Goal: Information Seeking & Learning: Learn about a topic

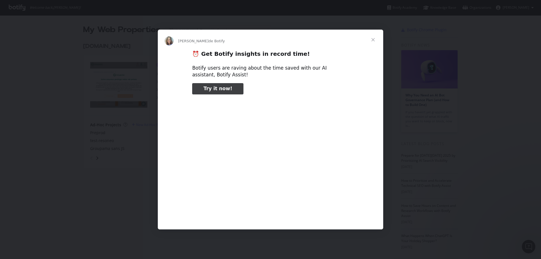
type input "48710"
click at [375, 38] on span "Fermer" at bounding box center [373, 40] width 20 height 20
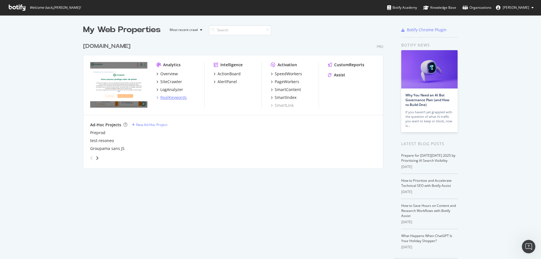
click at [169, 99] on div "RealKeywords" at bounding box center [173, 98] width 26 height 6
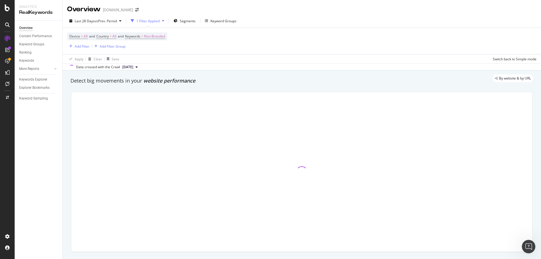
click at [157, 191] on div at bounding box center [301, 171] width 461 height 159
click at [36, 88] on div "Explorer Bookmarks" at bounding box center [34, 88] width 30 height 6
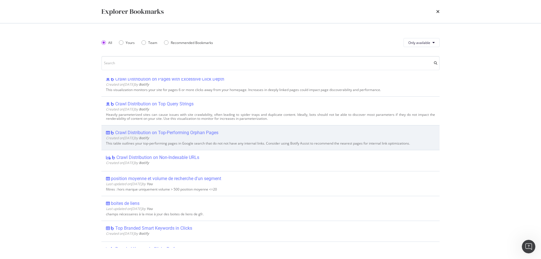
scroll to position [141, 0]
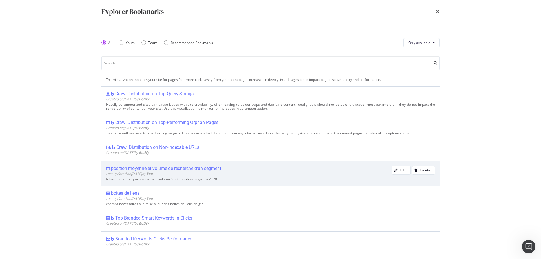
click at [164, 168] on div "position moyenne et volume de recherche d'un segment" at bounding box center [166, 169] width 110 height 6
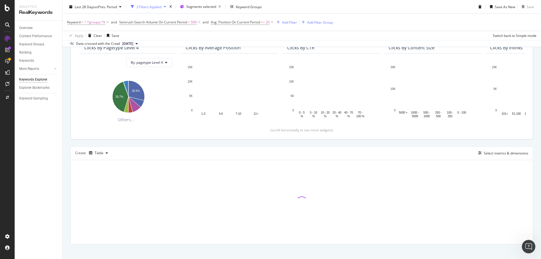
scroll to position [99, 0]
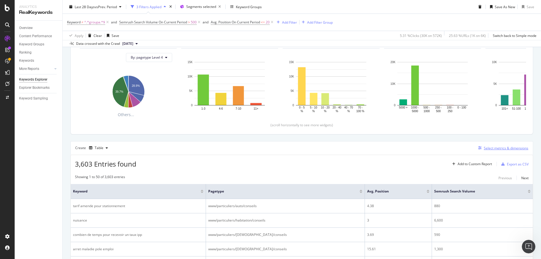
click at [491, 148] on div "Select metrics & dimensions" at bounding box center [506, 148] width 45 height 5
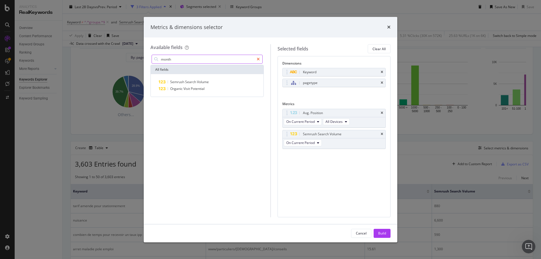
type input "month"
click at [256, 59] on div "modal" at bounding box center [258, 59] width 8 height 9
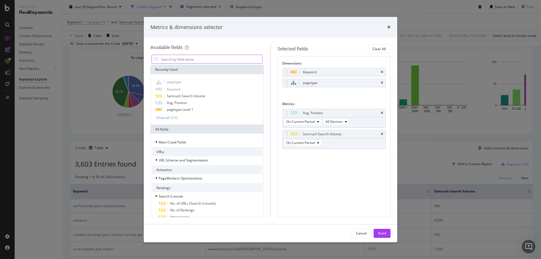
click at [183, 56] on input "modal" at bounding box center [211, 59] width 102 height 8
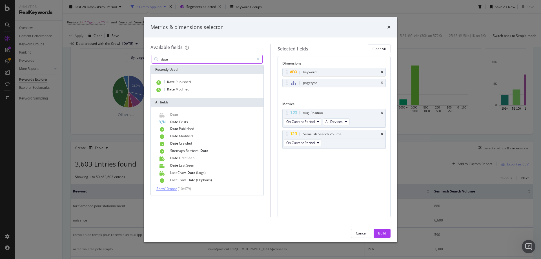
type input "date"
click at [170, 189] on span "Show 10 more" at bounding box center [166, 188] width 21 height 5
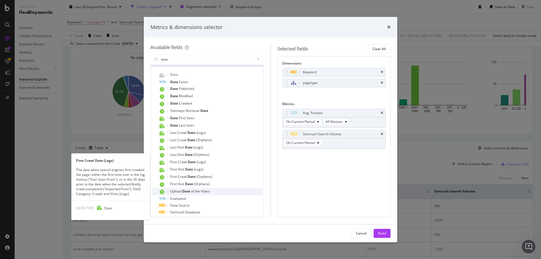
scroll to position [50, 0]
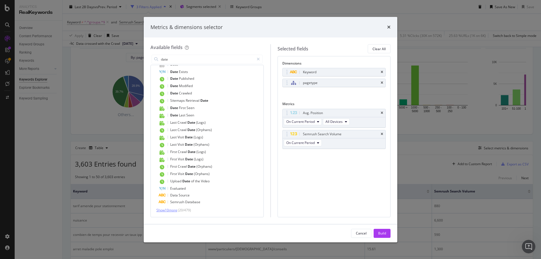
click at [171, 210] on span "Show 10 more" at bounding box center [166, 210] width 21 height 5
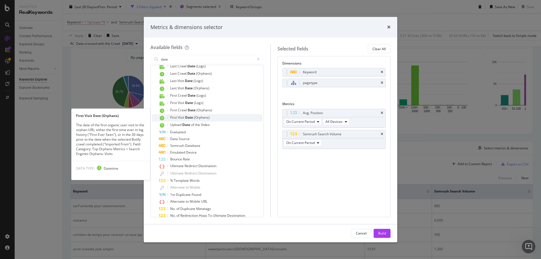
scroll to position [120, 0]
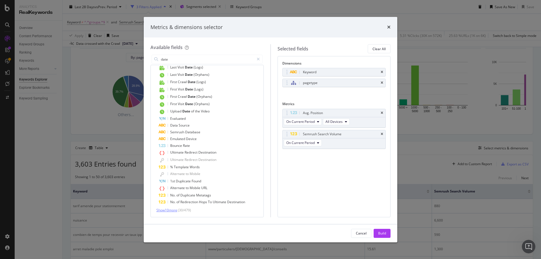
click at [168, 211] on span "Show 10 more" at bounding box center [166, 210] width 21 height 5
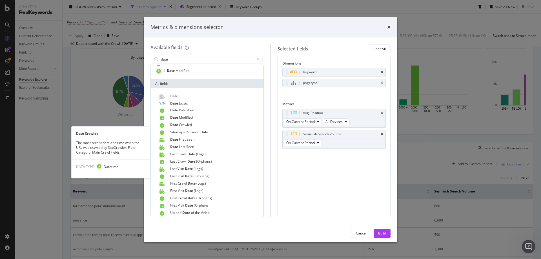
scroll to position [0, 0]
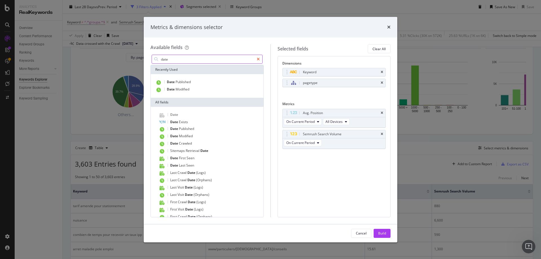
click at [260, 58] on icon "modal" at bounding box center [258, 59] width 3 height 4
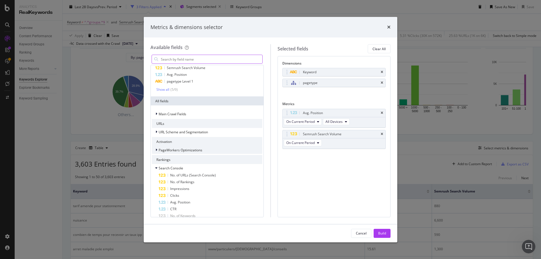
scroll to position [85, 0]
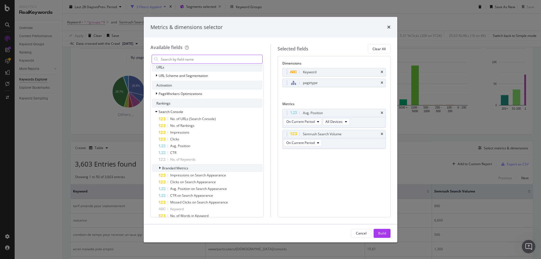
click at [172, 169] on span "Branded Metrics" at bounding box center [175, 168] width 26 height 5
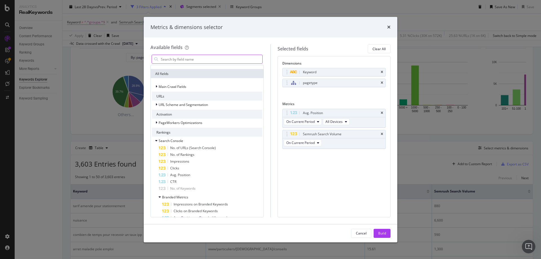
scroll to position [0, 0]
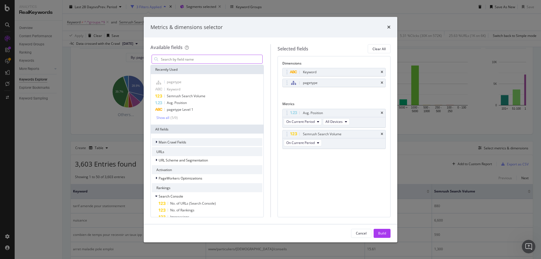
click at [174, 143] on span "Main Crawl Fields" at bounding box center [173, 142] width 28 height 5
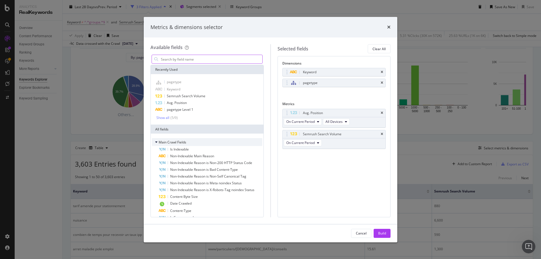
click at [170, 144] on span "Main Crawl Fields" at bounding box center [173, 142] width 28 height 5
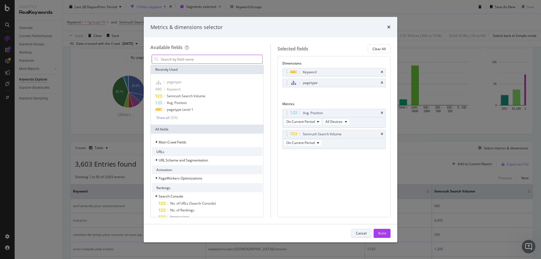
click at [362, 235] on div "Cancel" at bounding box center [361, 233] width 11 height 5
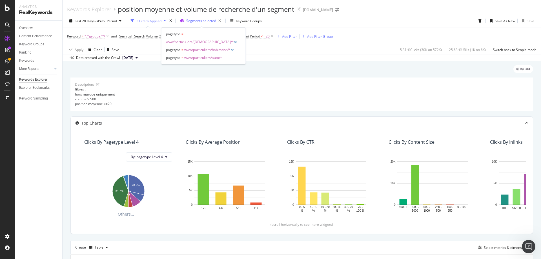
click at [200, 20] on span "Segments selected" at bounding box center [201, 20] width 30 height 5
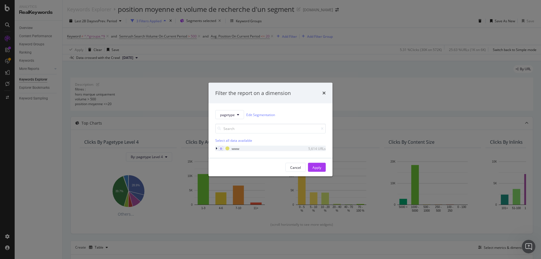
click at [216, 148] on icon "modal" at bounding box center [217, 148] width 2 height 3
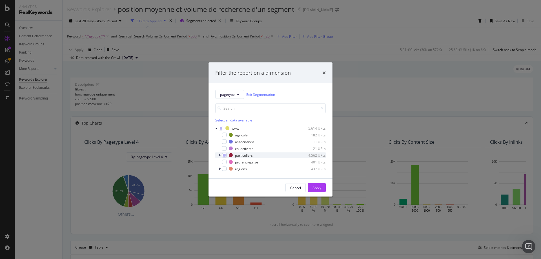
click at [220, 155] on icon "modal" at bounding box center [220, 155] width 2 height 3
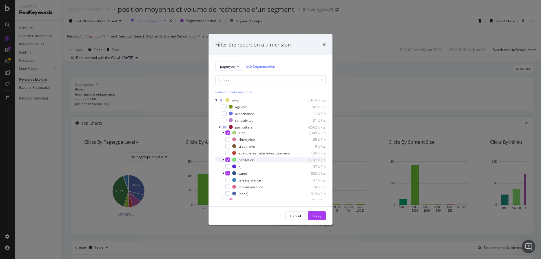
click at [228, 161] on div "modal" at bounding box center [227, 159] width 5 height 5
click at [228, 172] on icon "modal" at bounding box center [228, 173] width 3 height 3
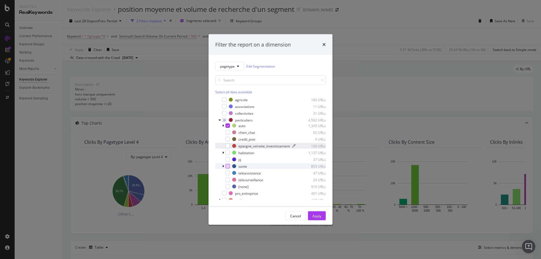
scroll to position [10, 0]
click at [314, 217] on div "Apply" at bounding box center [316, 215] width 9 height 5
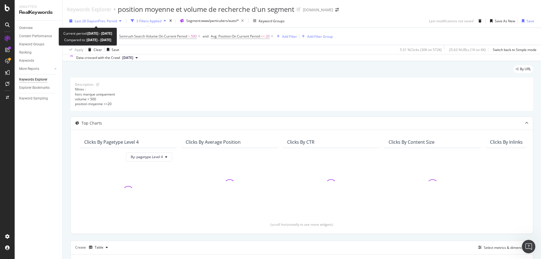
click at [103, 21] on span "vs Prev. Period" at bounding box center [106, 21] width 22 height 5
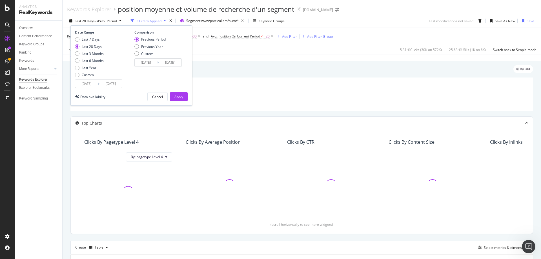
click at [91, 85] on input "[DATE]" at bounding box center [86, 84] width 23 height 8
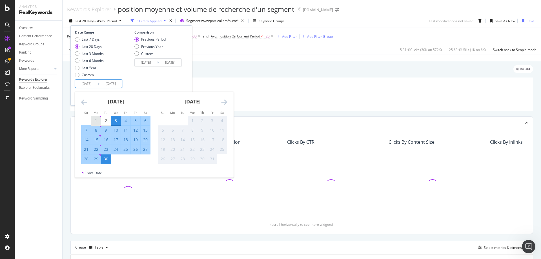
click at [96, 121] on div "1" at bounding box center [96, 121] width 10 height 6
type input "[DATE]"
click at [106, 159] on div "30" at bounding box center [106, 159] width 10 height 6
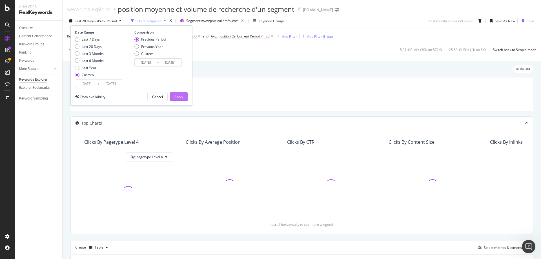
click at [182, 95] on div "Apply" at bounding box center [178, 96] width 9 height 5
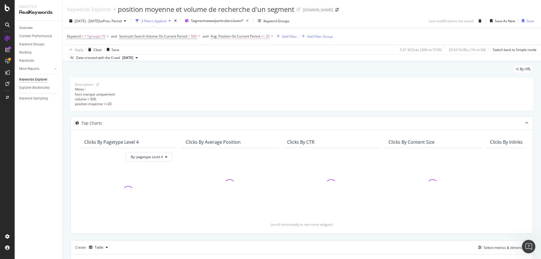
click at [250, 36] on span "Avg. Position On Current Period" at bounding box center [235, 36] width 49 height 5
click at [222, 92] on div "Cancel" at bounding box center [226, 90] width 11 height 5
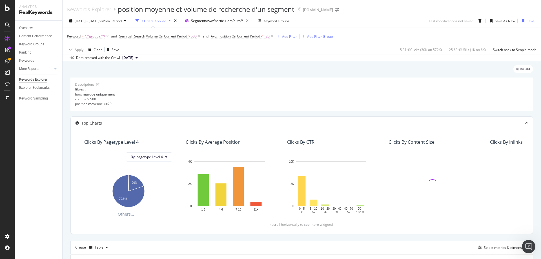
click at [286, 38] on div "Add Filter" at bounding box center [289, 36] width 15 height 5
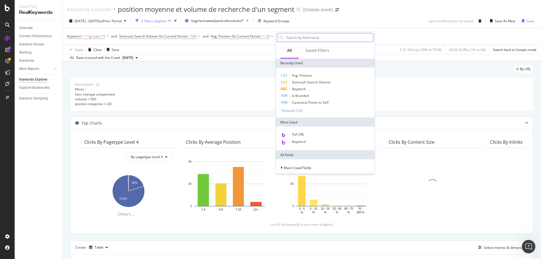
click at [308, 40] on input "text" at bounding box center [329, 37] width 87 height 8
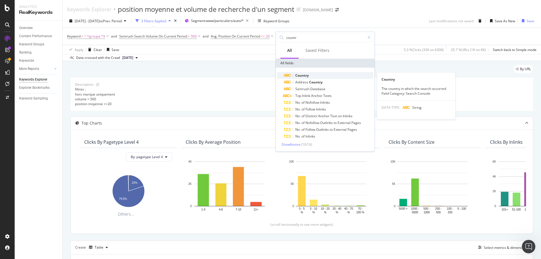
type input "countr"
click at [304, 75] on span "Country" at bounding box center [302, 75] width 14 height 5
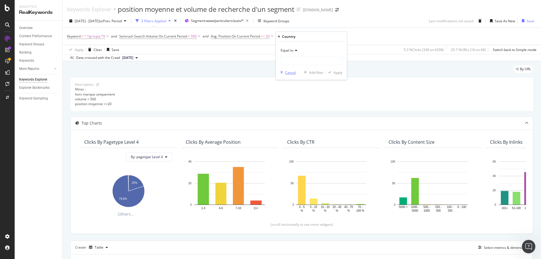
click at [292, 72] on div "Cancel" at bounding box center [290, 72] width 11 height 5
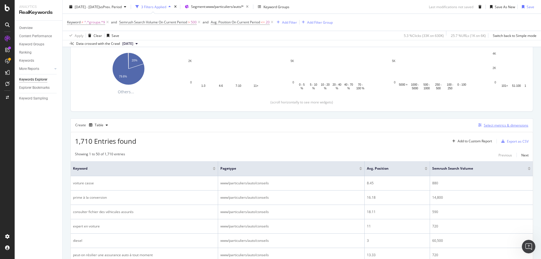
scroll to position [113, 0]
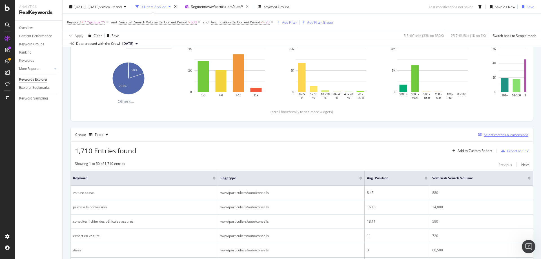
click at [500, 134] on div "Select metrics & dimensions" at bounding box center [506, 134] width 45 height 5
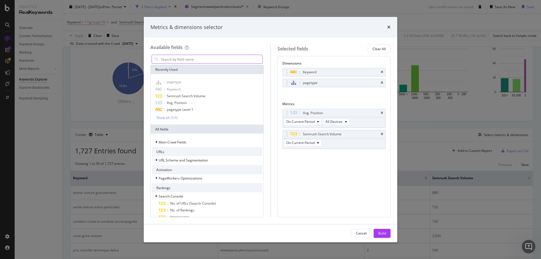
click at [196, 60] on input "modal" at bounding box center [211, 59] width 102 height 8
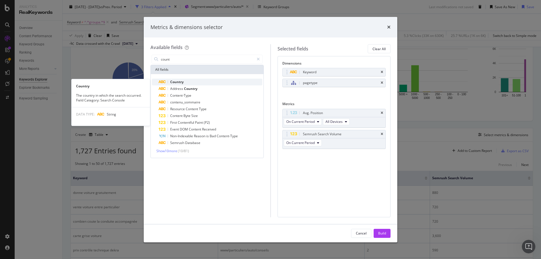
type input "count"
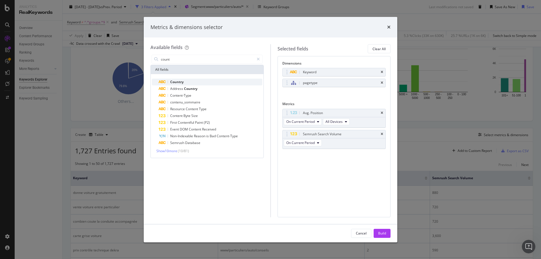
click at [180, 81] on span "Country" at bounding box center [177, 81] width 14 height 5
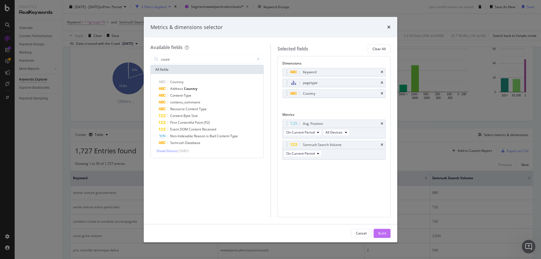
click at [383, 234] on div "Build" at bounding box center [382, 233] width 8 height 5
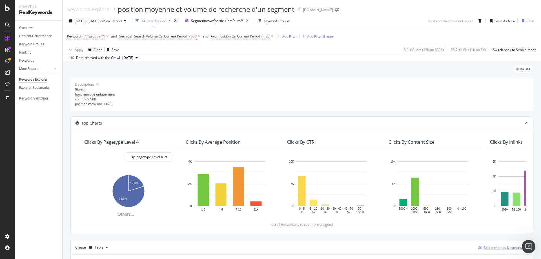
click at [498, 249] on div "Select metrics & dimensions" at bounding box center [506, 247] width 45 height 5
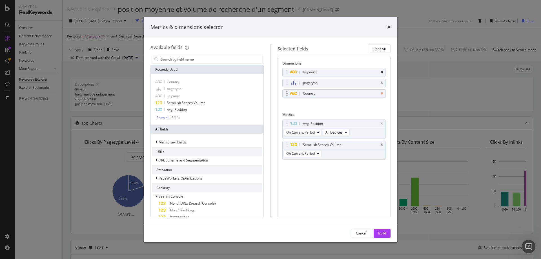
click at [381, 92] on icon "times" at bounding box center [382, 93] width 3 height 3
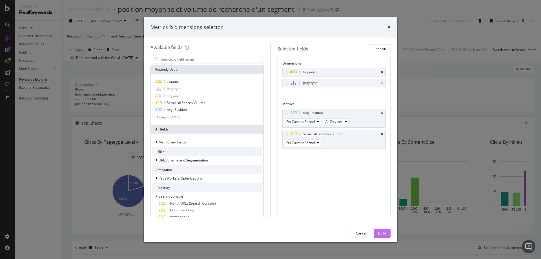
click at [385, 234] on div "Build" at bounding box center [382, 233] width 8 height 5
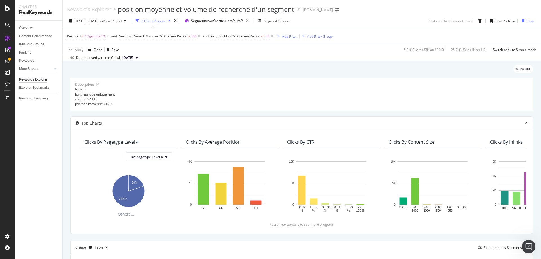
click at [293, 36] on div "Add Filter" at bounding box center [289, 36] width 15 height 5
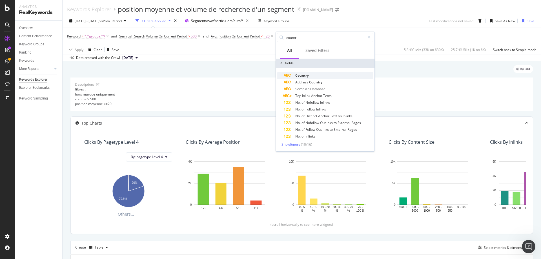
click at [304, 74] on span "Country" at bounding box center [302, 75] width 14 height 5
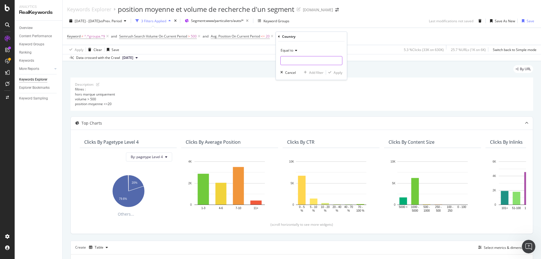
click at [300, 61] on input "text" at bounding box center [311, 60] width 61 height 9
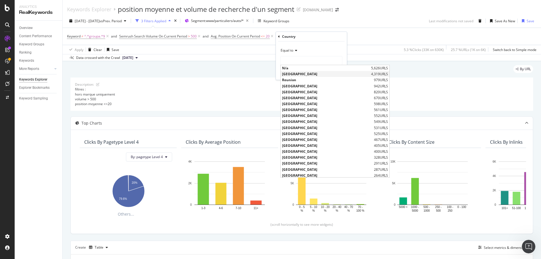
click at [294, 73] on span "[GEOGRAPHIC_DATA]" at bounding box center [326, 74] width 88 height 5
type input "[GEOGRAPHIC_DATA]"
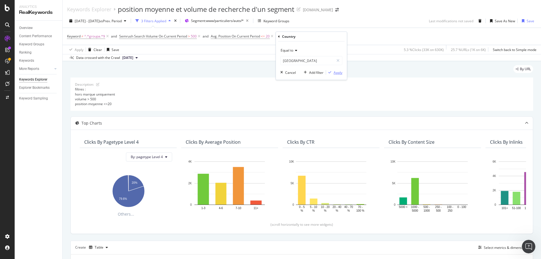
click at [336, 72] on div "Apply" at bounding box center [338, 72] width 9 height 5
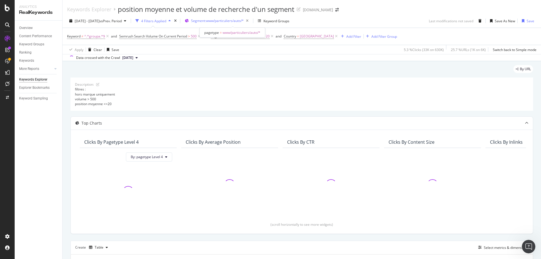
click at [244, 20] on span "Segment: www/particuliers/auto/*" at bounding box center [217, 20] width 53 height 5
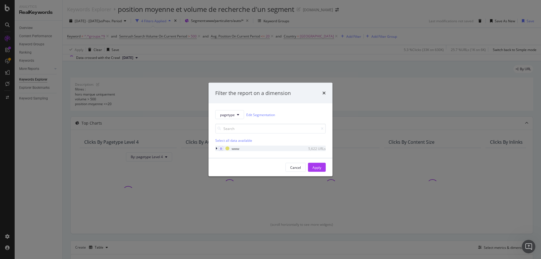
click at [217, 148] on icon "modal" at bounding box center [217, 148] width 2 height 3
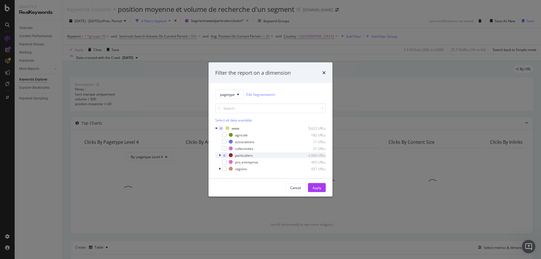
click at [220, 154] on icon "modal" at bounding box center [220, 155] width 2 height 3
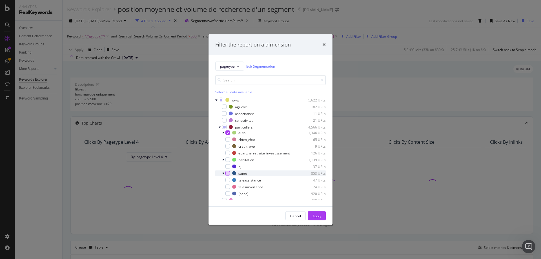
click at [228, 174] on div "modal" at bounding box center [227, 173] width 5 height 5
click at [228, 158] on div "modal" at bounding box center [227, 159] width 5 height 5
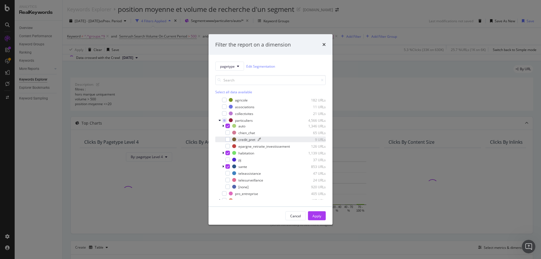
scroll to position [10, 0]
click at [312, 216] on div "Apply" at bounding box center [316, 215] width 9 height 5
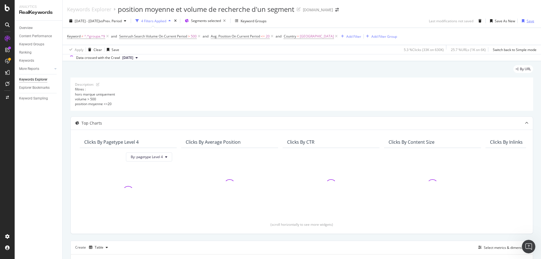
click at [527, 23] on div "Save" at bounding box center [531, 21] width 8 height 5
click at [97, 83] on icon at bounding box center [97, 84] width 3 height 3
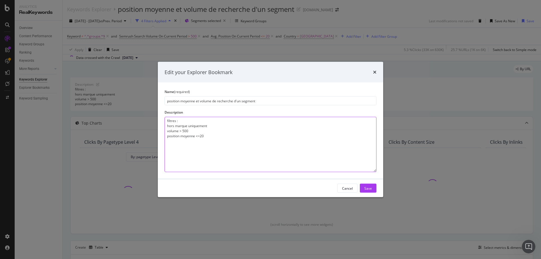
click at [214, 136] on textarea "filtres : hors marque uniquement volume > 500 position moyenne <=20" at bounding box center [271, 144] width 212 height 55
type textarea "filtres : hors marque uniquement volume > 500 position moyenne <=20 [GEOGRAPHIC…"
click at [366, 185] on div "Save" at bounding box center [368, 188] width 8 height 8
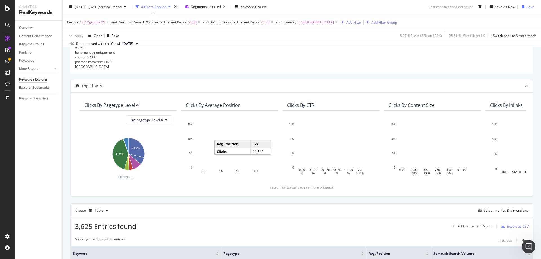
scroll to position [28, 0]
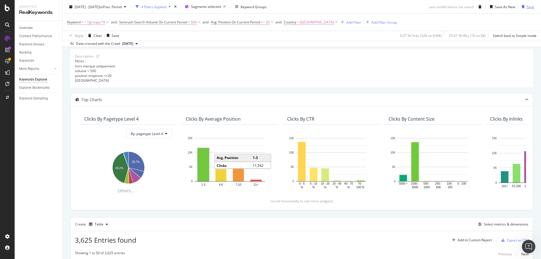
click at [527, 8] on div "Save" at bounding box center [531, 6] width 8 height 5
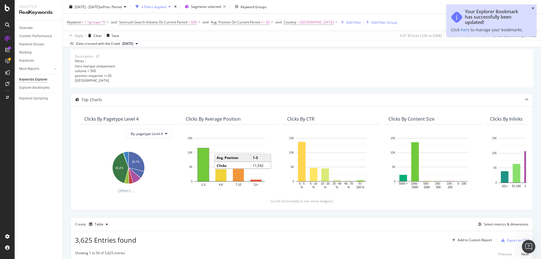
click at [532, 10] on icon "close toast" at bounding box center [533, 8] width 3 height 3
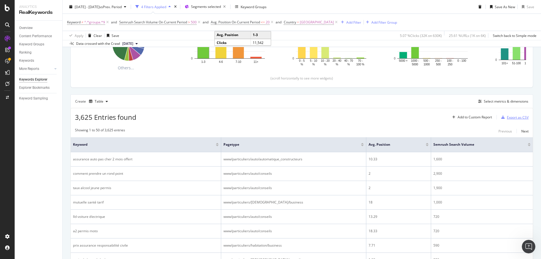
scroll to position [141, 0]
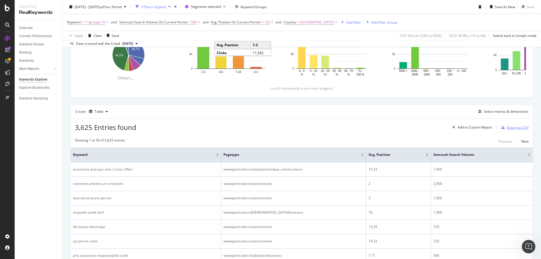
click at [513, 126] on div "Export as CSV" at bounding box center [518, 127] width 22 height 5
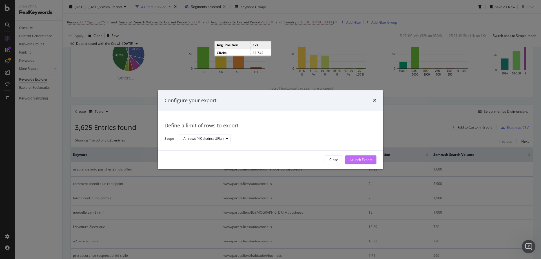
click at [367, 158] on div "Launch Export" at bounding box center [361, 159] width 22 height 5
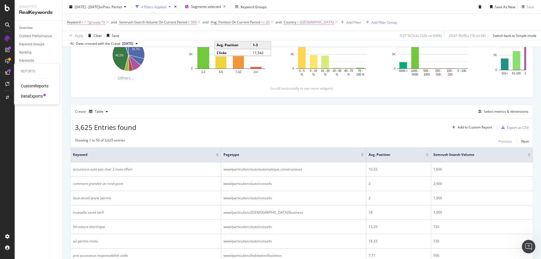
click at [33, 97] on div "DataExports" at bounding box center [32, 96] width 22 height 6
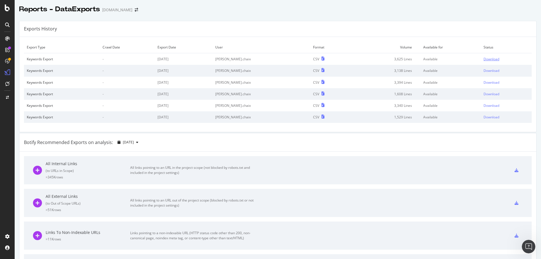
click at [483, 57] on div "Download" at bounding box center [491, 59] width 16 height 5
click at [35, 83] on div "RealKeywords" at bounding box center [33, 83] width 25 height 6
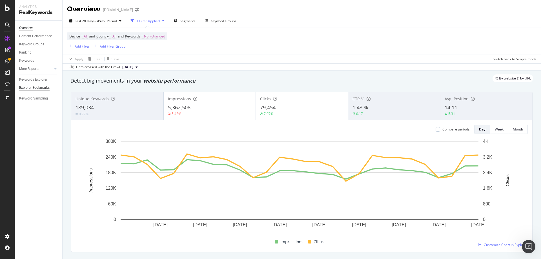
click at [33, 86] on div "Explorer Bookmarks" at bounding box center [34, 88] width 30 height 6
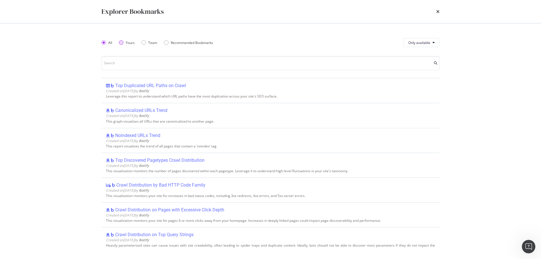
click at [120, 41] on div "Yours" at bounding box center [121, 42] width 5 height 5
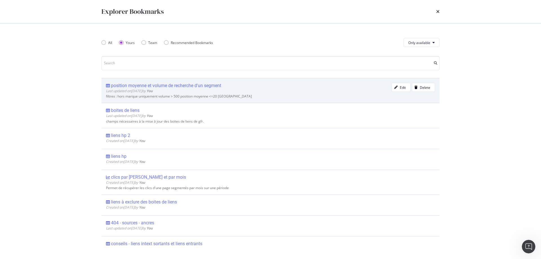
click at [146, 85] on div "position moyenne et volume de recherche d'un segment" at bounding box center [166, 86] width 110 height 6
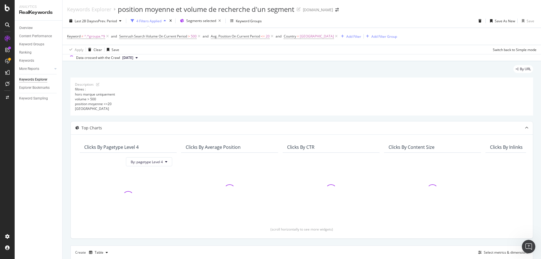
click at [98, 16] on div "Last 28 Days vs Prev. Period 4 Filters Applied Segments selected Keyword Groups…" at bounding box center [302, 37] width 478 height 47
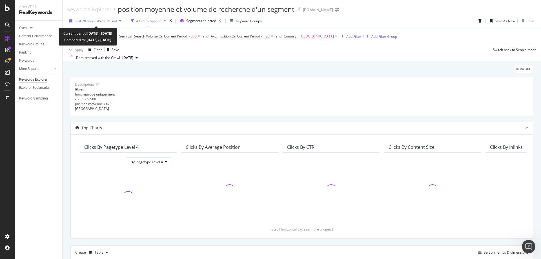
click at [95, 22] on span "vs Prev. Period" at bounding box center [106, 21] width 22 height 5
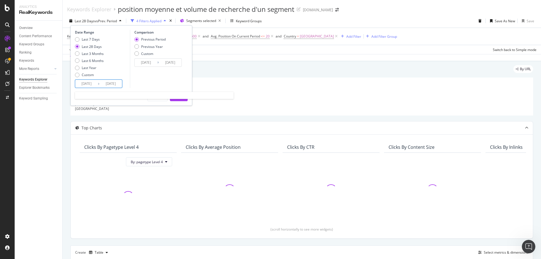
click at [93, 84] on input "[DATE]" at bounding box center [86, 84] width 23 height 8
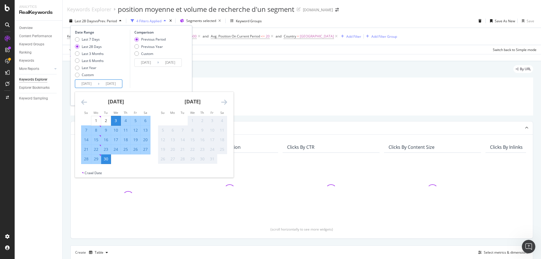
click at [83, 100] on icon "Move backward to switch to the previous month." at bounding box center [84, 102] width 6 height 7
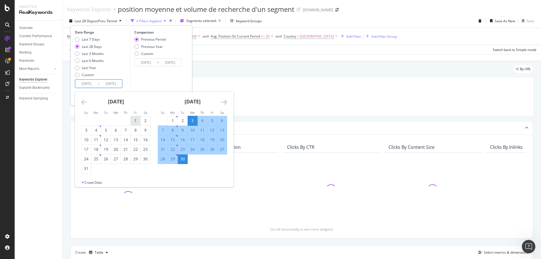
click at [134, 119] on div "1" at bounding box center [136, 121] width 10 height 6
type input "[DATE]"
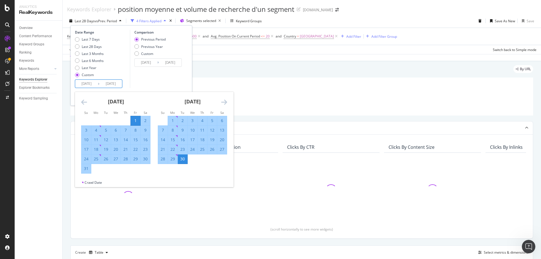
click at [85, 170] on div "31" at bounding box center [86, 169] width 10 height 6
type input "[DATE]"
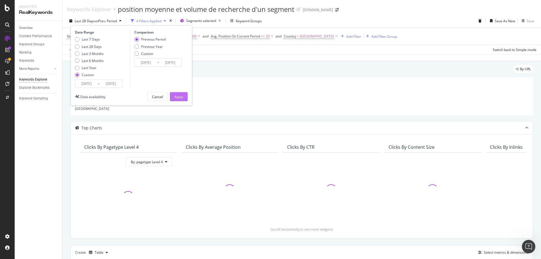
click at [183, 99] on button "Apply" at bounding box center [179, 96] width 18 height 9
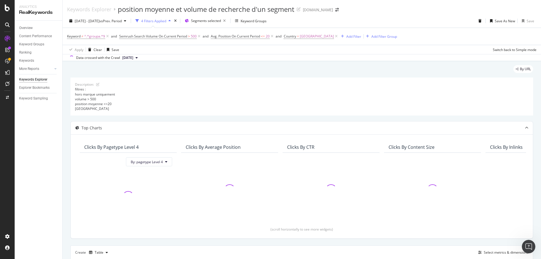
click at [239, 55] on div "Data crossed with the Crawl [DATE]" at bounding box center [302, 57] width 478 height 7
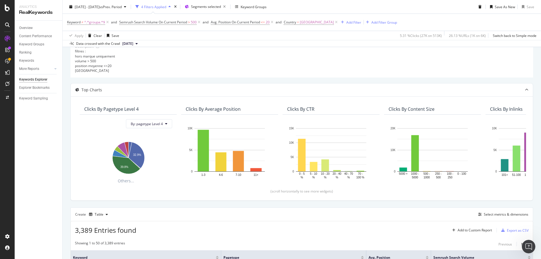
scroll to position [113, 0]
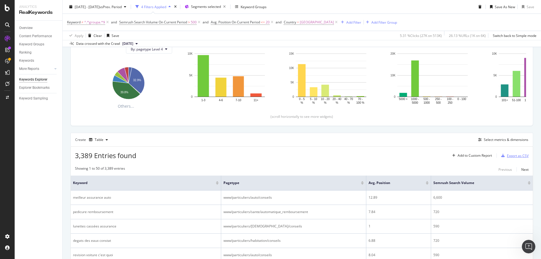
click at [511, 156] on div "Export as CSV" at bounding box center [518, 155] width 22 height 5
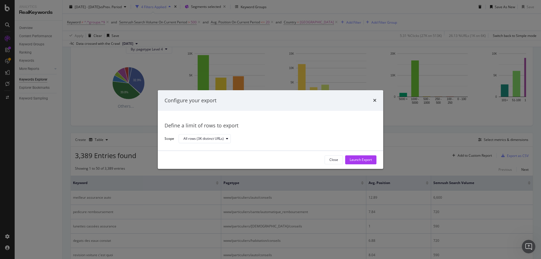
click at [363, 158] on div "Launch Export" at bounding box center [361, 159] width 22 height 5
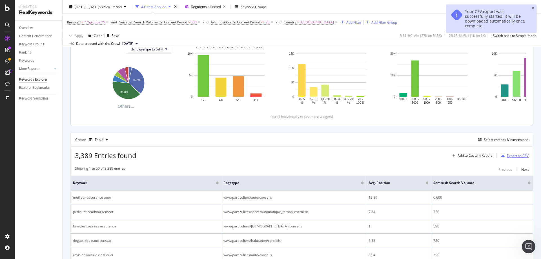
scroll to position [0, 0]
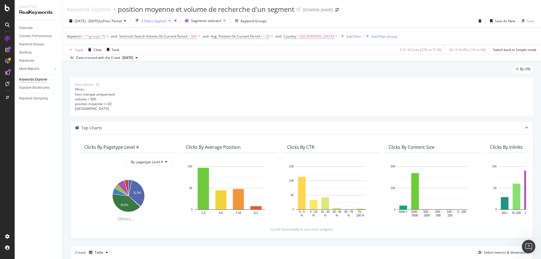
click at [331, 52] on div "Apply Clear Save 5.31 % Clicks ( 27K on 513K ) 26.13 % URLs ( 1K on 6K ) Switch…" at bounding box center [302, 49] width 478 height 9
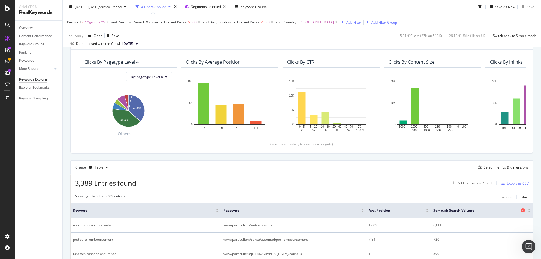
scroll to position [113, 0]
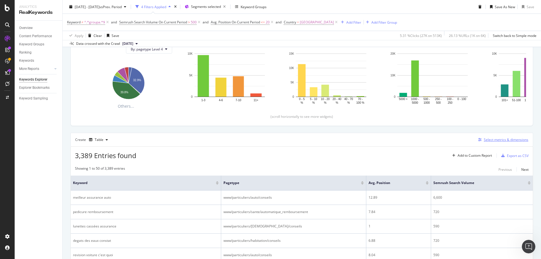
click at [509, 139] on div "Select metrics & dimensions" at bounding box center [506, 139] width 45 height 5
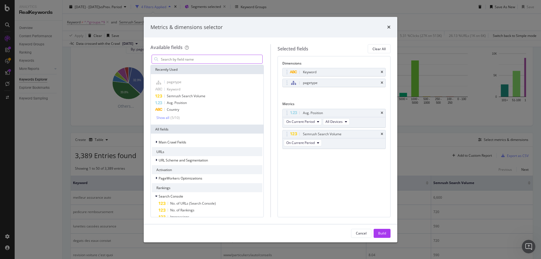
click at [192, 56] on input "modal" at bounding box center [211, 59] width 102 height 8
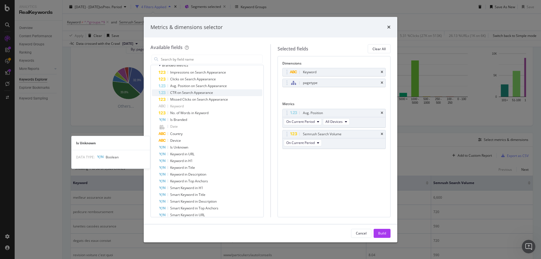
scroll to position [197, 0]
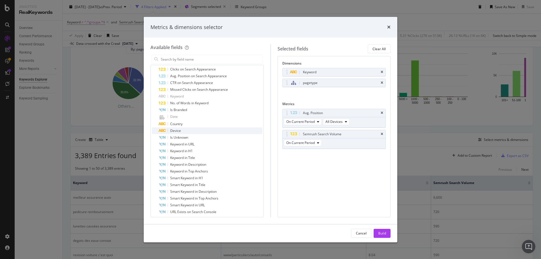
click at [179, 130] on span "Device" at bounding box center [175, 130] width 11 height 5
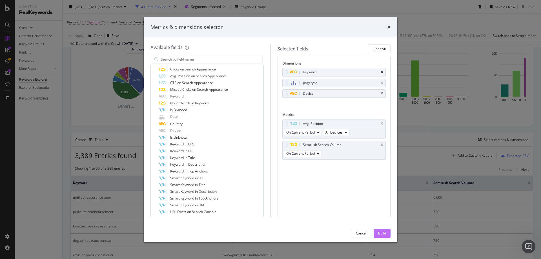
click at [383, 233] on div "Build" at bounding box center [382, 233] width 8 height 5
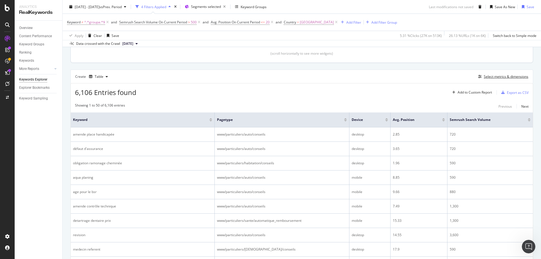
scroll to position [132, 0]
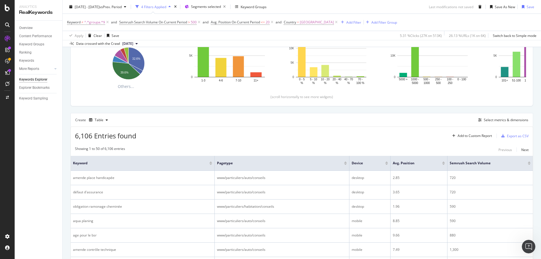
click at [210, 165] on div at bounding box center [210, 163] width 3 height 1
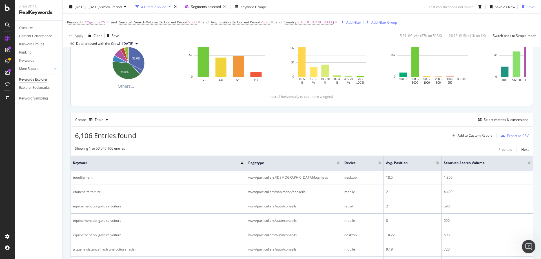
scroll to position [91, 0]
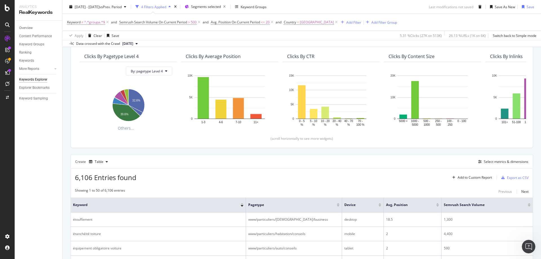
click at [241, 203] on div at bounding box center [242, 203] width 3 height 1
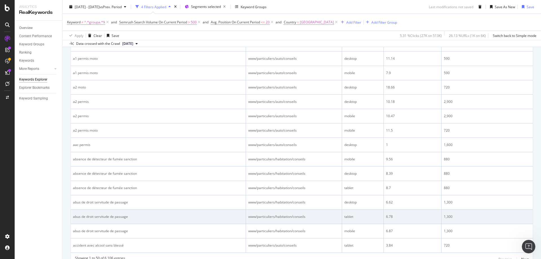
scroll to position [795, 0]
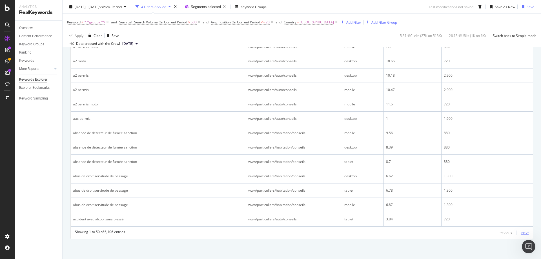
click at [523, 233] on div "Next" at bounding box center [524, 232] width 7 height 5
click at [522, 233] on div "Next" at bounding box center [524, 232] width 7 height 5
drag, startPoint x: 521, startPoint y: 233, endPoint x: 517, endPoint y: 233, distance: 3.7
click at [521, 233] on div "Next" at bounding box center [524, 232] width 7 height 5
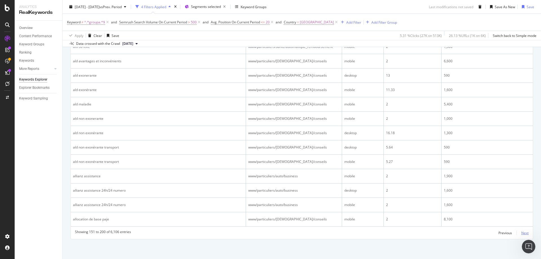
click at [521, 232] on div "Next" at bounding box center [524, 232] width 7 height 5
click at [522, 232] on div "Next" at bounding box center [524, 232] width 7 height 5
click at [521, 233] on div "Next" at bounding box center [524, 232] width 7 height 5
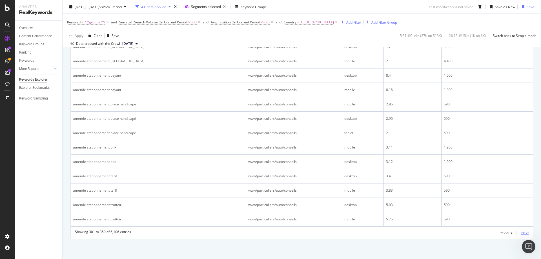
click at [522, 234] on div "Next" at bounding box center [524, 232] width 7 height 5
click at [525, 233] on div "Showing 351 to 400 of 6,106 entries Previous Next" at bounding box center [302, 232] width 462 height 7
click at [521, 232] on div "Next" at bounding box center [524, 232] width 7 height 5
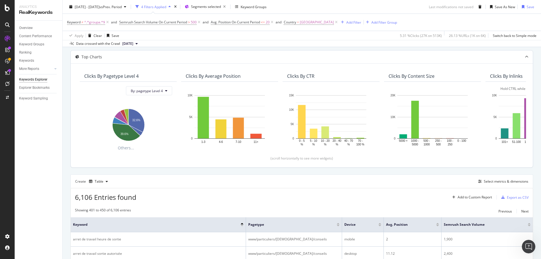
scroll to position [63, 0]
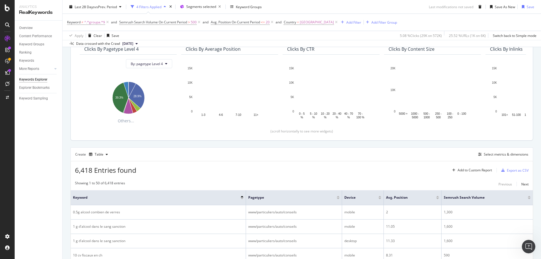
scroll to position [56, 0]
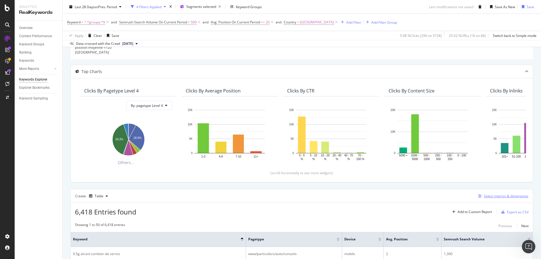
click at [506, 194] on div "Select metrics & dimensions" at bounding box center [506, 196] width 45 height 5
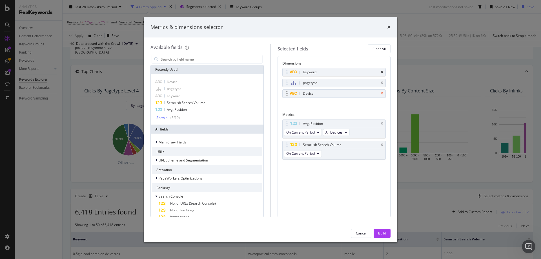
click at [383, 94] on icon "times" at bounding box center [382, 93] width 3 height 3
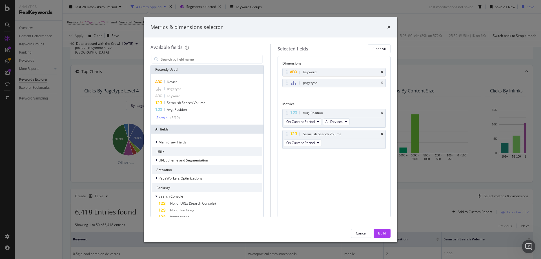
click at [382, 230] on div "Build" at bounding box center [382, 233] width 8 height 8
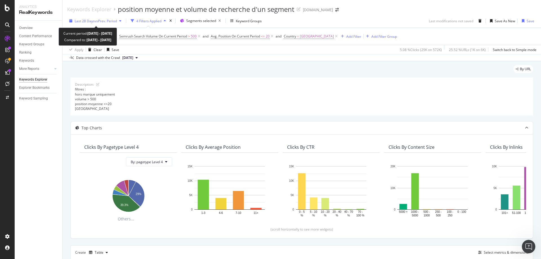
click at [93, 22] on span "Last 28 Days" at bounding box center [85, 21] width 20 height 5
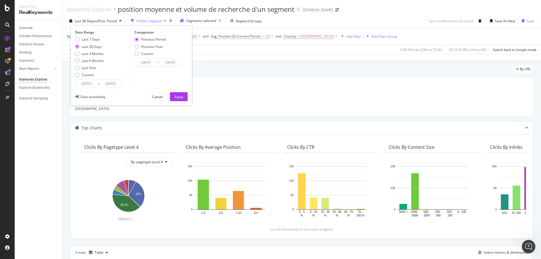
click at [85, 85] on input "[DATE]" at bounding box center [86, 84] width 23 height 8
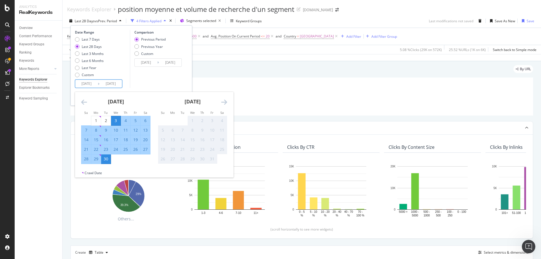
click at [81, 103] on icon "Move backward to switch to the previous month." at bounding box center [84, 102] width 6 height 7
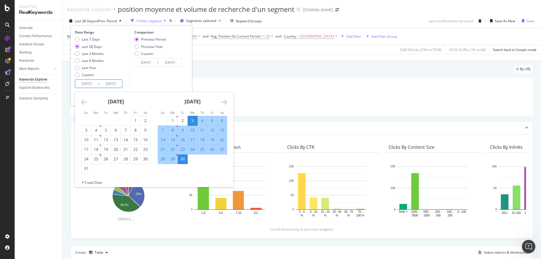
click at [83, 103] on icon "Move backward to switch to the previous month." at bounding box center [84, 102] width 6 height 7
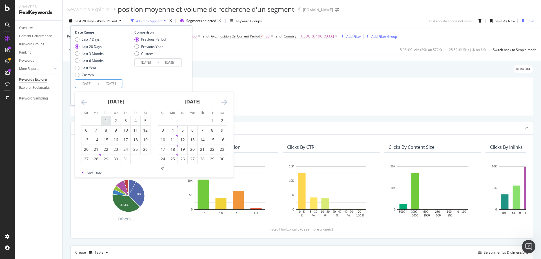
click at [105, 119] on div "1" at bounding box center [106, 121] width 10 height 6
type input "[DATE]"
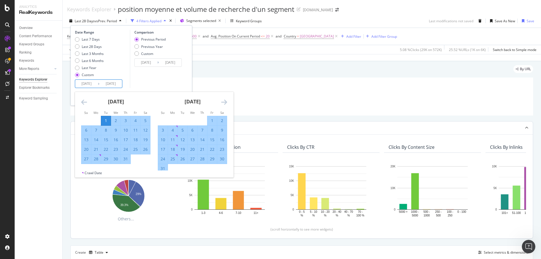
click at [127, 159] on div "31" at bounding box center [126, 159] width 10 height 6
type input "[DATE]"
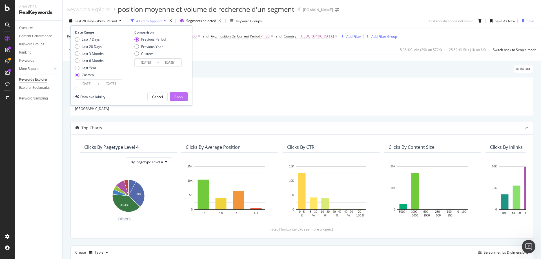
click at [182, 96] on div "Apply" at bounding box center [178, 96] width 9 height 5
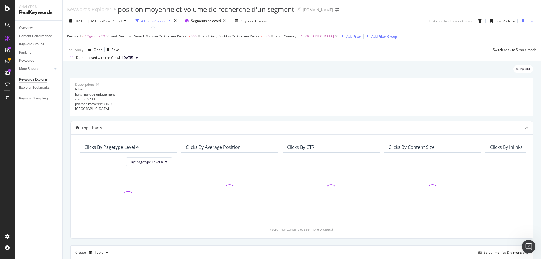
click at [197, 97] on div "filtres : hors marque uniquement volume > 500 position moyenne <=20 [GEOGRAPHIC…" at bounding box center [302, 99] width 454 height 24
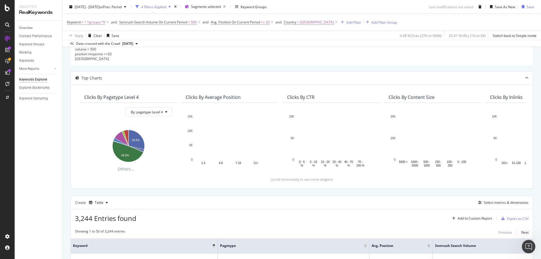
scroll to position [113, 0]
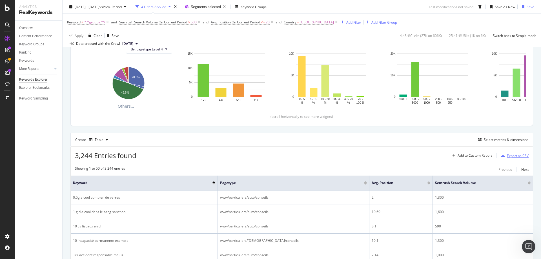
click at [512, 156] on div "Export as CSV" at bounding box center [518, 155] width 22 height 5
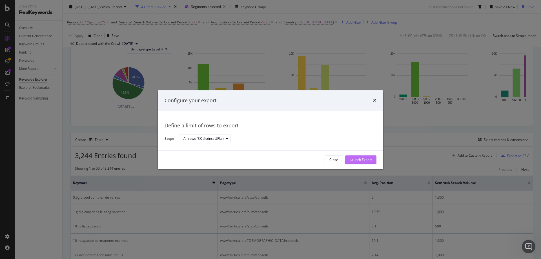
click at [365, 160] on div "Launch Export" at bounding box center [361, 159] width 22 height 5
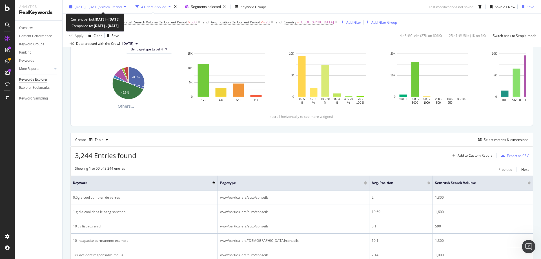
click at [99, 8] on span "[DATE] - [DATE]" at bounding box center [87, 6] width 25 height 5
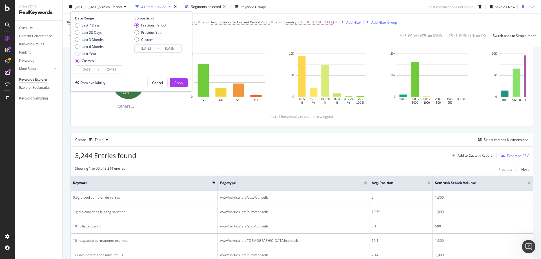
click at [84, 69] on input "[DATE]" at bounding box center [86, 70] width 23 height 8
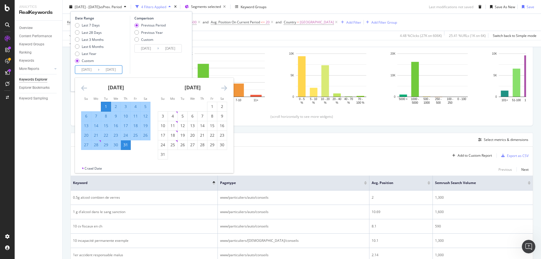
click at [84, 85] on icon "Move backward to switch to the previous month." at bounding box center [84, 88] width 6 height 7
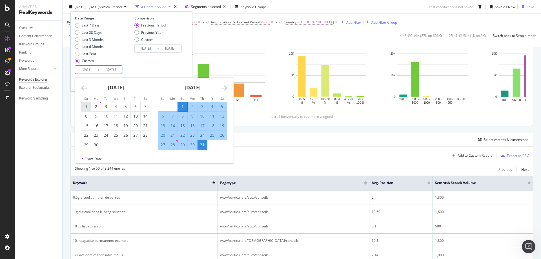
click at [86, 106] on div "1" at bounding box center [86, 107] width 10 height 6
type input "[DATE]"
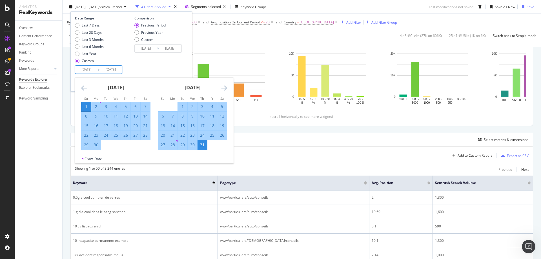
click at [97, 143] on div "30" at bounding box center [96, 145] width 10 height 6
type input "[DATE]"
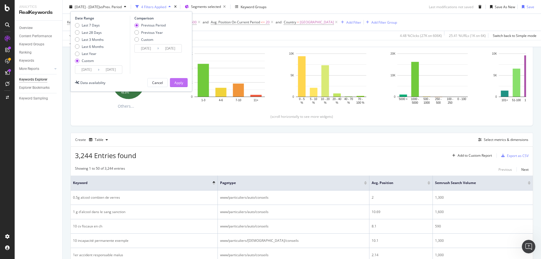
click at [180, 84] on div "Apply" at bounding box center [178, 82] width 9 height 5
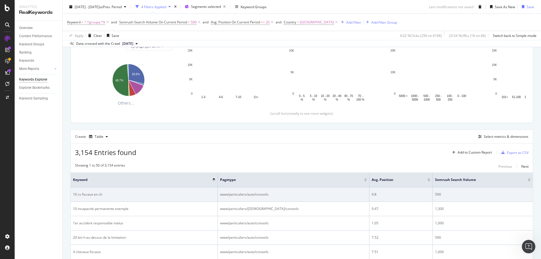
scroll to position [141, 0]
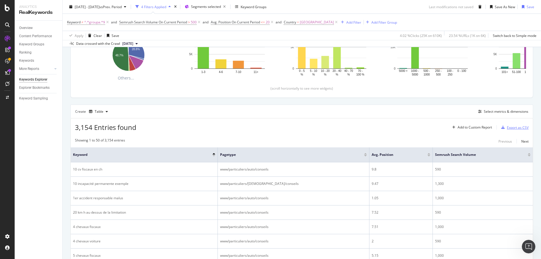
click at [513, 126] on div "Export as CSV" at bounding box center [518, 127] width 22 height 5
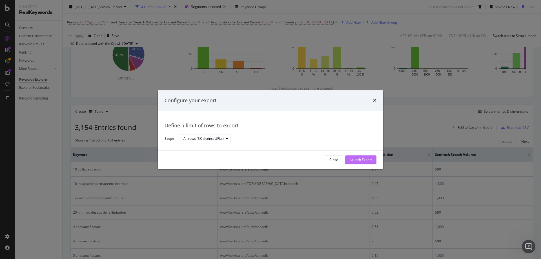
click at [359, 161] on div "Launch Export" at bounding box center [361, 159] width 22 height 5
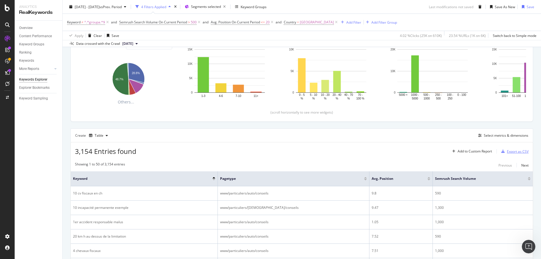
scroll to position [85, 0]
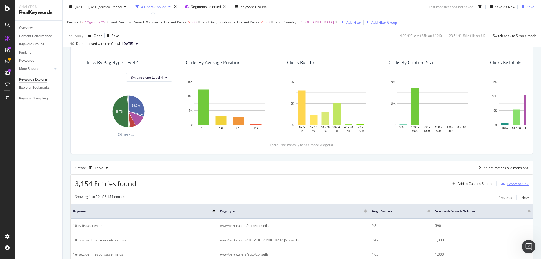
click at [512, 185] on div "Export as CSV" at bounding box center [518, 183] width 22 height 5
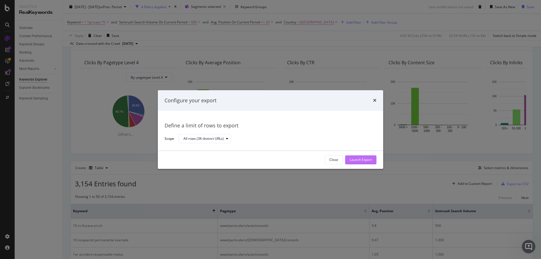
click at [363, 162] on div "Launch Export" at bounding box center [361, 159] width 22 height 5
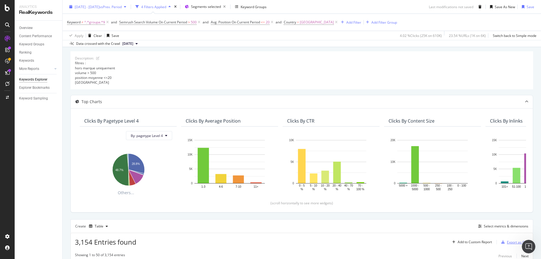
scroll to position [0, 0]
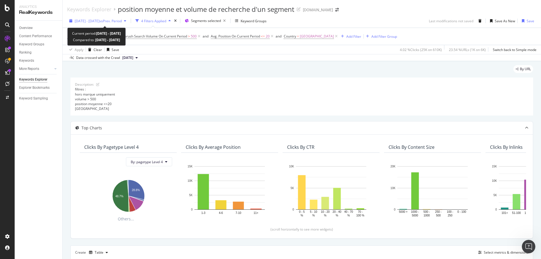
click at [99, 20] on span "[DATE] - [DATE]" at bounding box center [87, 21] width 25 height 5
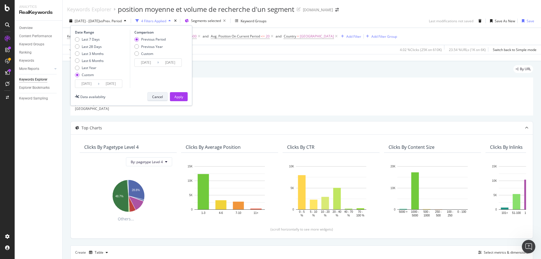
click at [158, 95] on div "Cancel" at bounding box center [157, 96] width 11 height 5
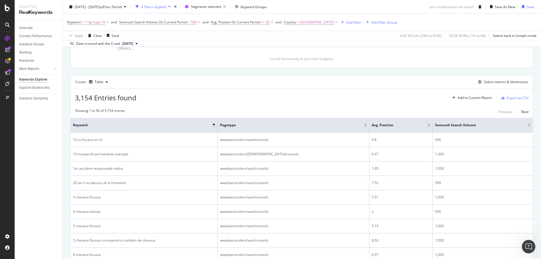
scroll to position [141, 0]
